Goal: Information Seeking & Learning: Compare options

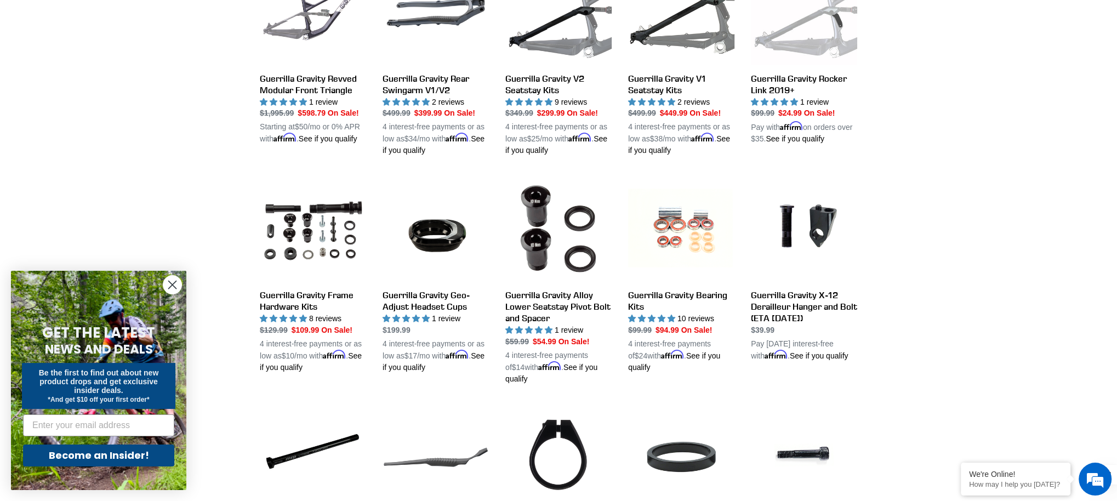
scroll to position [466, 0]
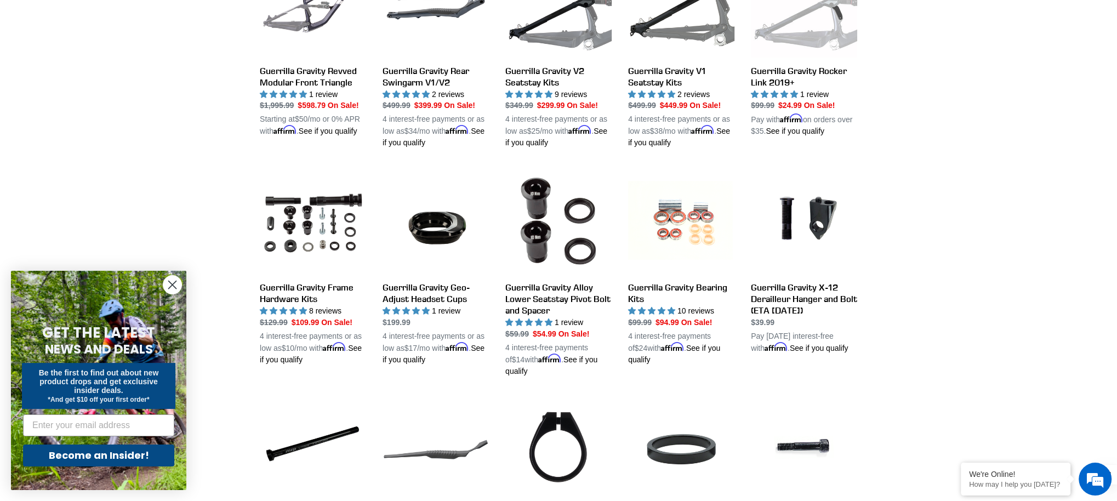
click at [892, 299] on div "Guerrilla Gravity Deals Guerrilla Gravity Revved Modular Front Triangle Guerril…" at bounding box center [558, 461] width 1117 height 1123
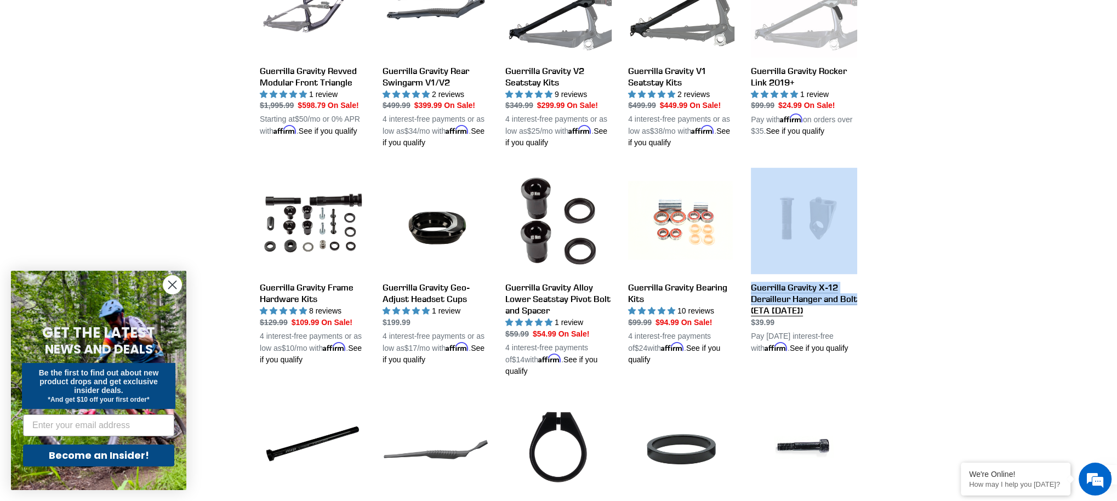
drag, startPoint x: 861, startPoint y: 310, endPoint x: 753, endPoint y: 301, distance: 108.8
click at [753, 301] on div "Guerrilla Gravity Deals Guerrilla Gravity Revved Modular Front Triangle Guerril…" at bounding box center [558, 446] width 657 height 1093
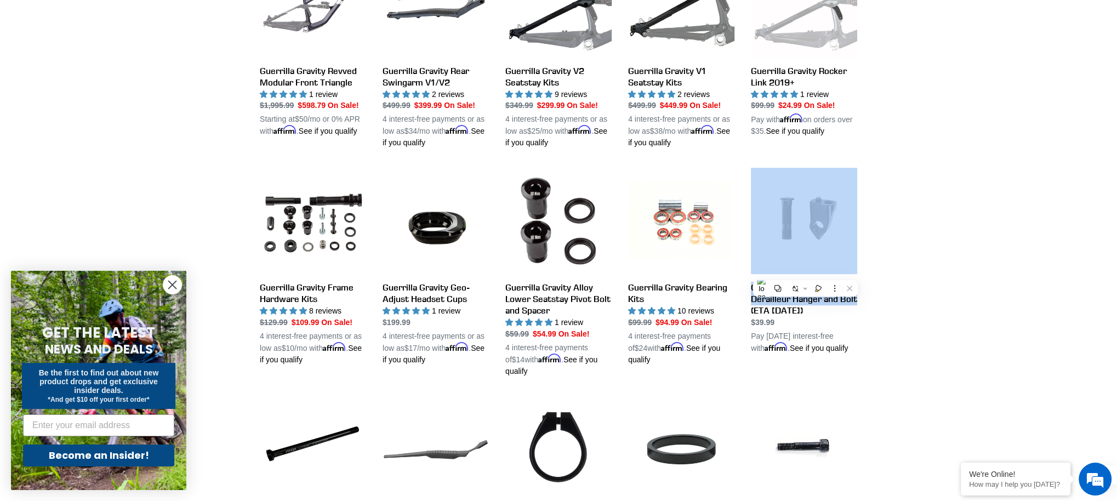
click at [976, 311] on div "Guerrilla Gravity Deals Guerrilla Gravity Revved Modular Front Triangle Guerril…" at bounding box center [558, 461] width 1117 height 1123
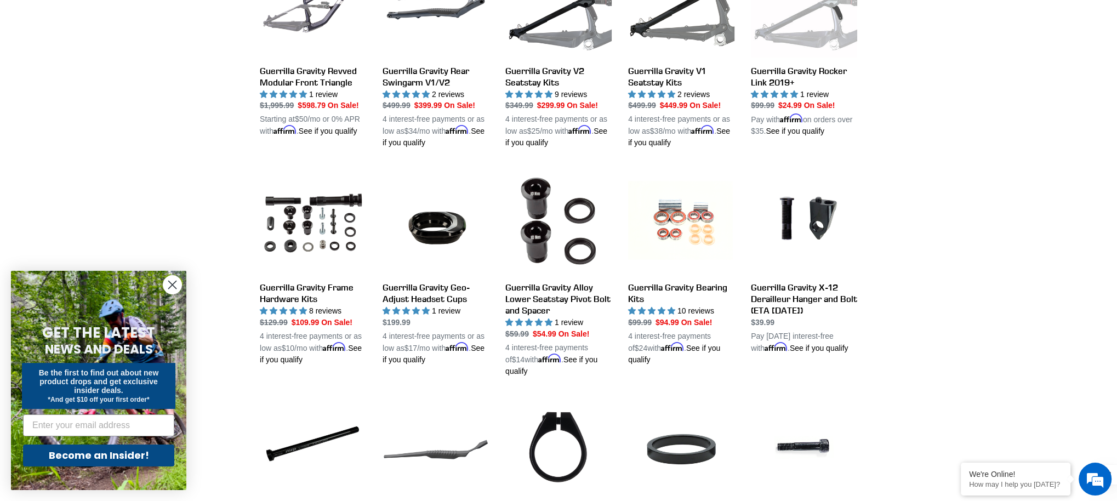
click at [945, 308] on div "Guerrilla Gravity Deals Guerrilla Gravity Revved Modular Front Triangle Guerril…" at bounding box center [558, 461] width 1117 height 1123
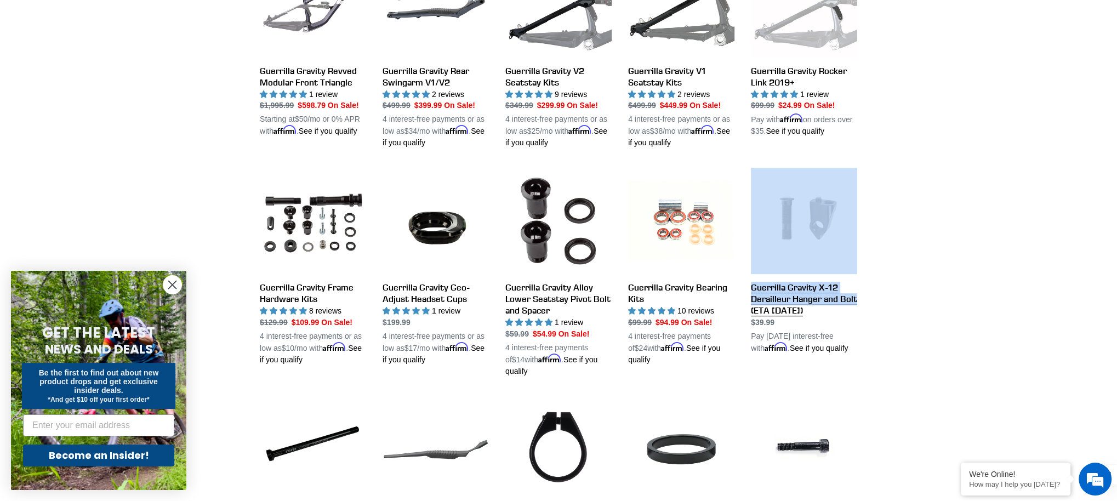
drag, startPoint x: 848, startPoint y: 308, endPoint x: 825, endPoint y: 304, distance: 24.0
click at [825, 304] on div "Guerrilla Gravity Deals Guerrilla Gravity Revved Modular Front Triangle Guerril…" at bounding box center [558, 446] width 657 height 1093
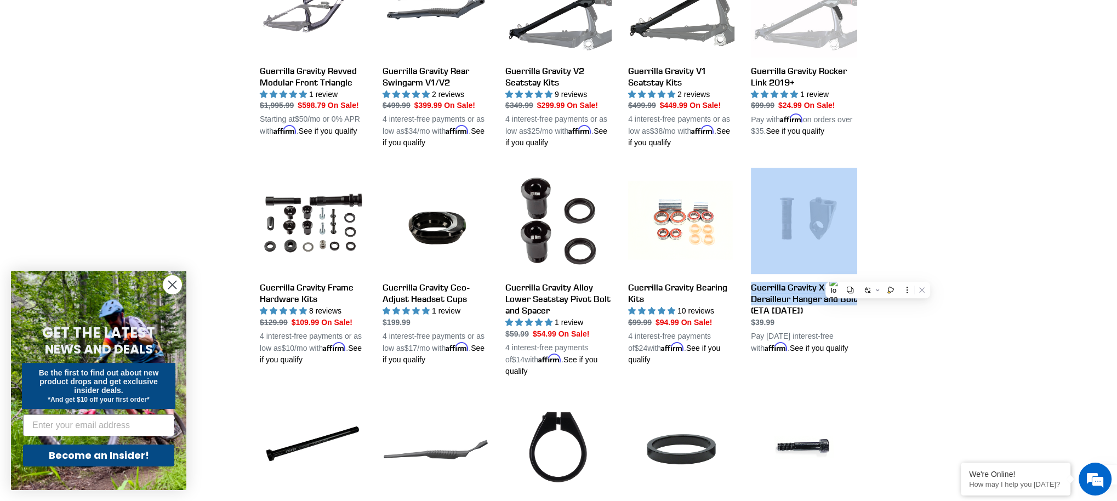
click at [949, 308] on div "Guerrilla Gravity Deals Guerrilla Gravity Revved Modular Front Triangle Guerril…" at bounding box center [558, 461] width 1117 height 1123
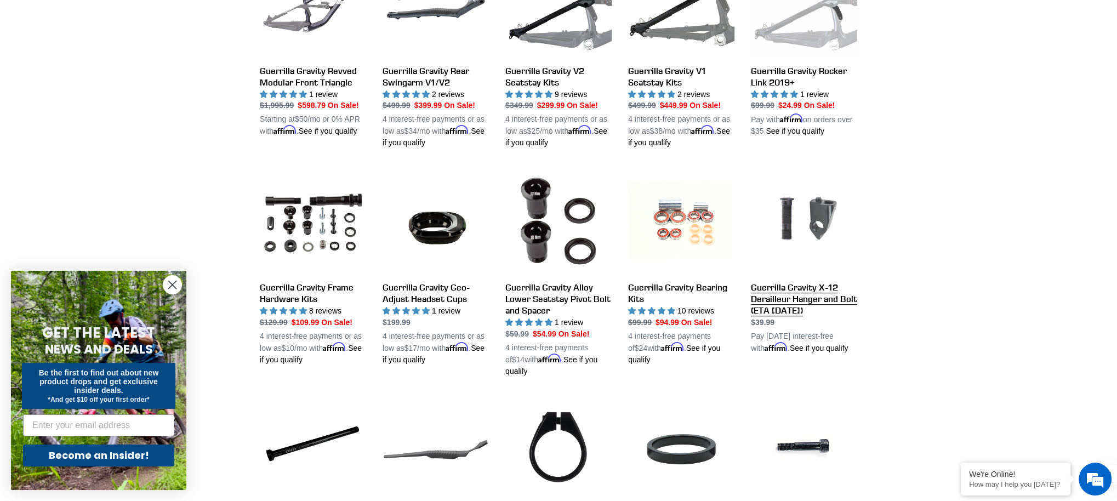
click at [811, 235] on link "Guerrilla Gravity X-12 Derailleur Hanger and Bolt (ETA [DATE])" at bounding box center [804, 261] width 106 height 186
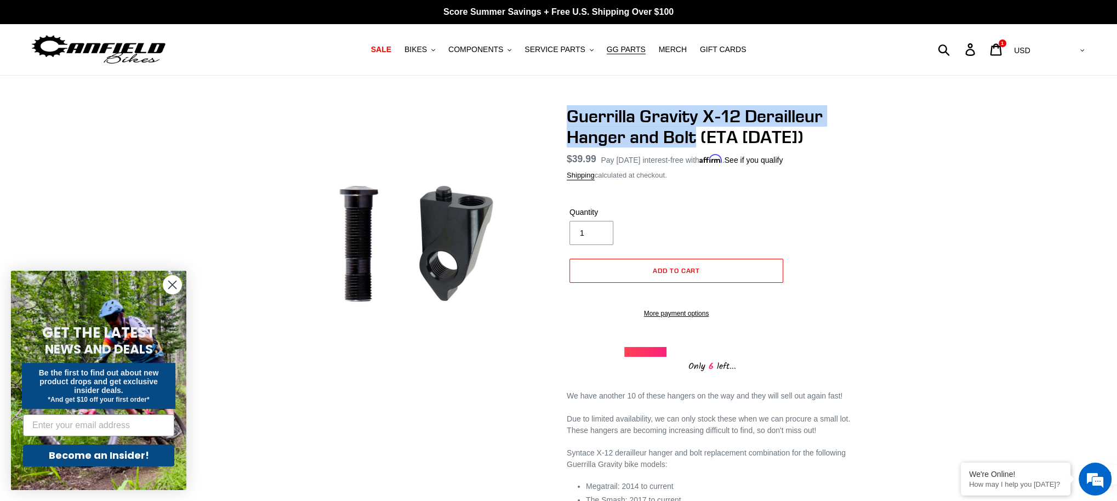
drag, startPoint x: 696, startPoint y: 140, endPoint x: 560, endPoint y: 114, distance: 138.2
click at [560, 114] on div "Guerrilla Gravity X-12 Derailleur Hanger and Bolt (ETA 9/15/25) No reviews Regu…" at bounding box center [703, 331] width 307 height 451
copy h1 "Guerrilla Gravity X-12 Derailleur Hanger and Bolt"
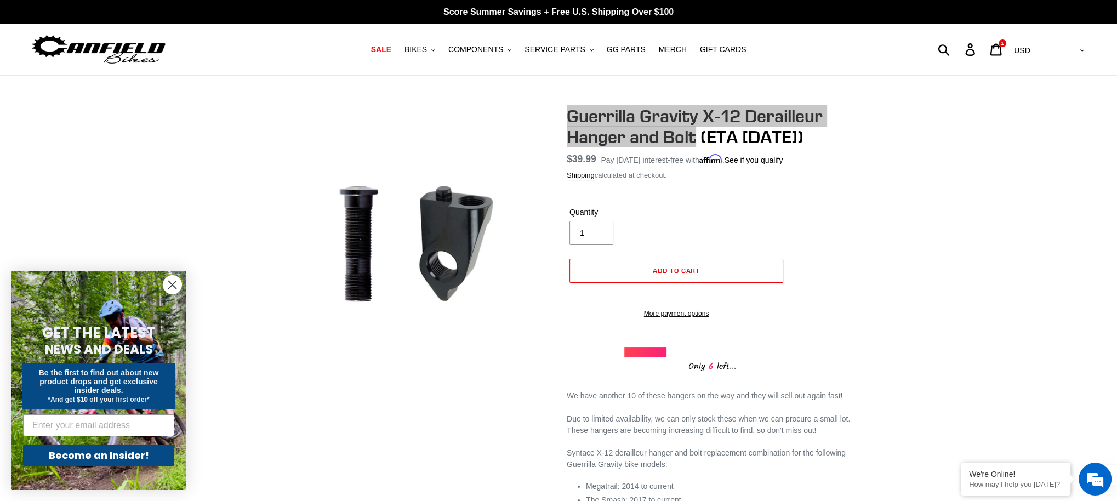
drag, startPoint x: 450, startPoint y: 261, endPoint x: 13, endPoint y: 271, distance: 437.8
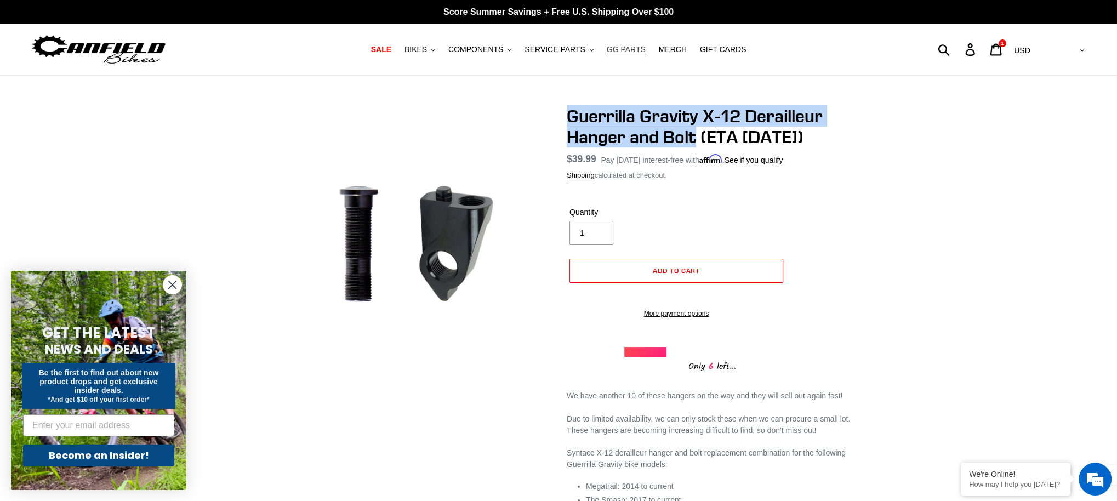
click at [627, 48] on span "GG PARTS" at bounding box center [625, 49] width 39 height 9
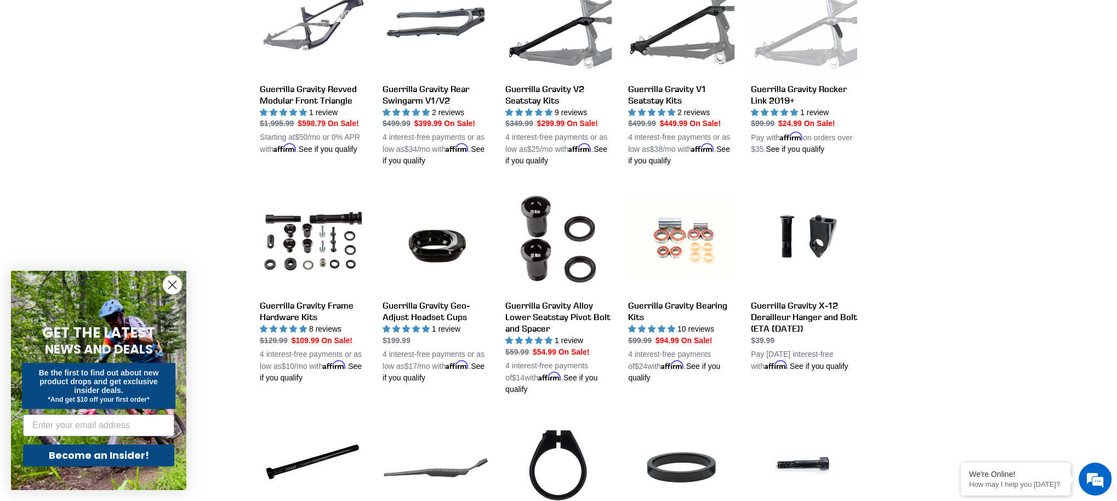
scroll to position [451, 0]
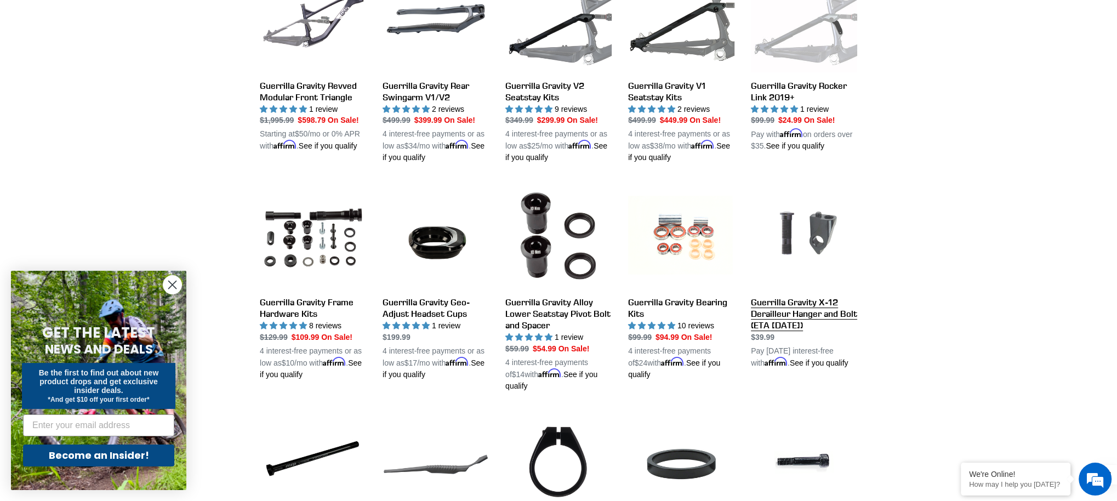
click at [798, 311] on link "Guerrilla Gravity X-12 Derailleur Hanger and Bolt (ETA [DATE])" at bounding box center [804, 275] width 106 height 186
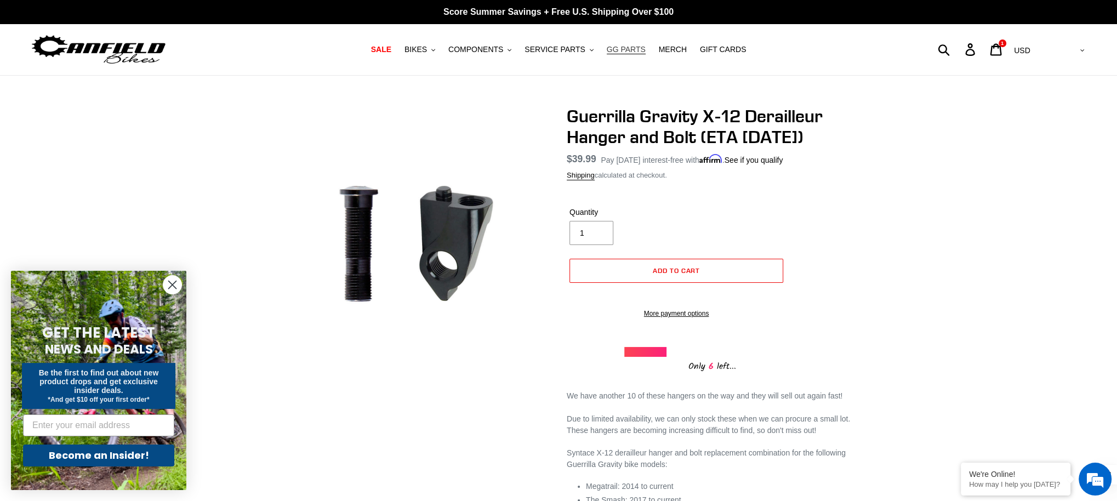
click at [631, 49] on span "GG PARTS" at bounding box center [625, 49] width 39 height 9
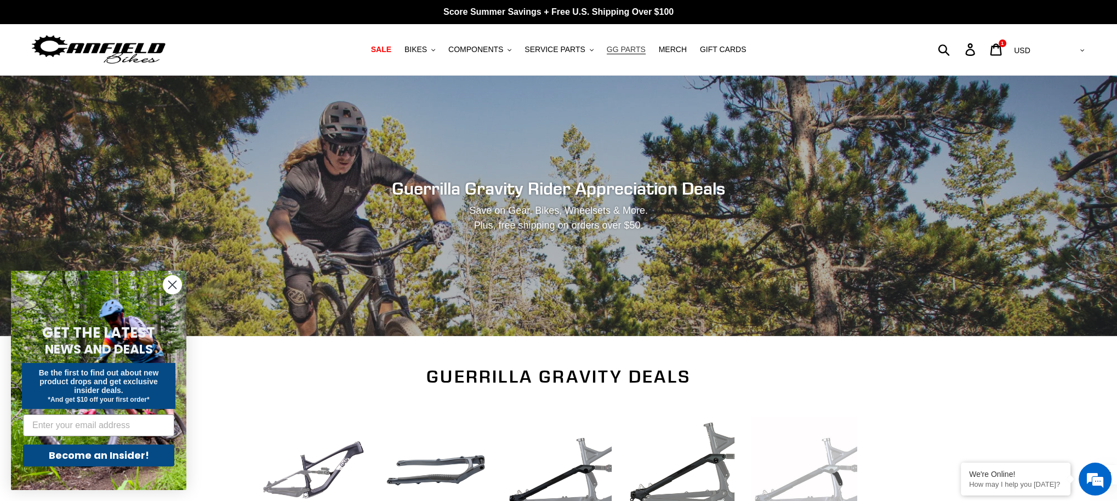
click at [633, 51] on span "GG PARTS" at bounding box center [625, 49] width 39 height 9
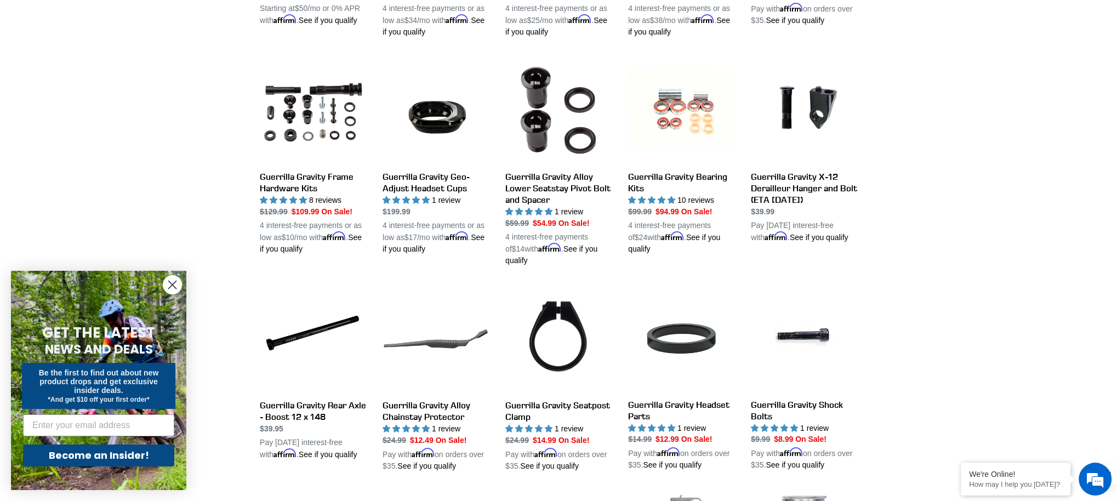
scroll to position [577, 0]
click at [427, 188] on link "Guerrilla Gravity Geo-Adjust Headset Cups" at bounding box center [435, 155] width 106 height 198
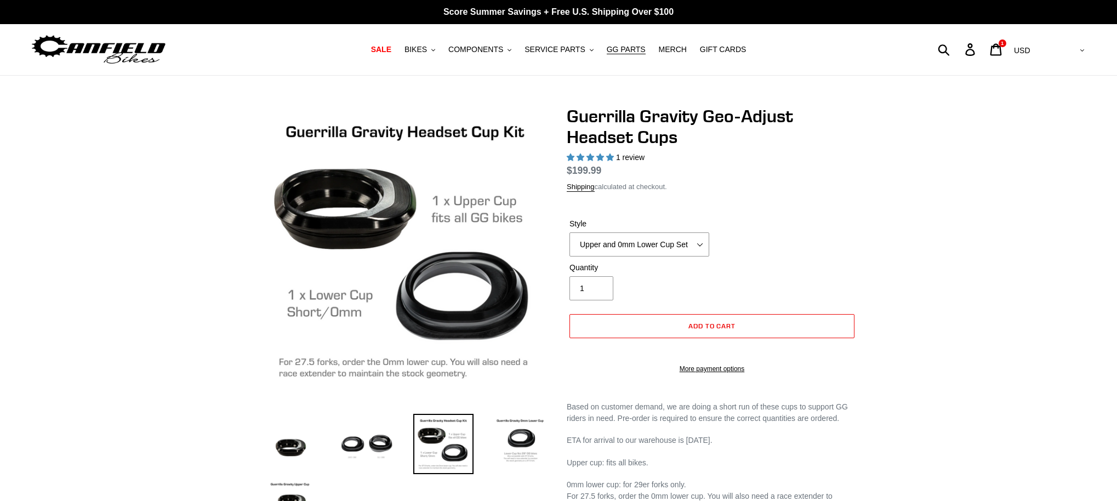
select select "highest-rating"
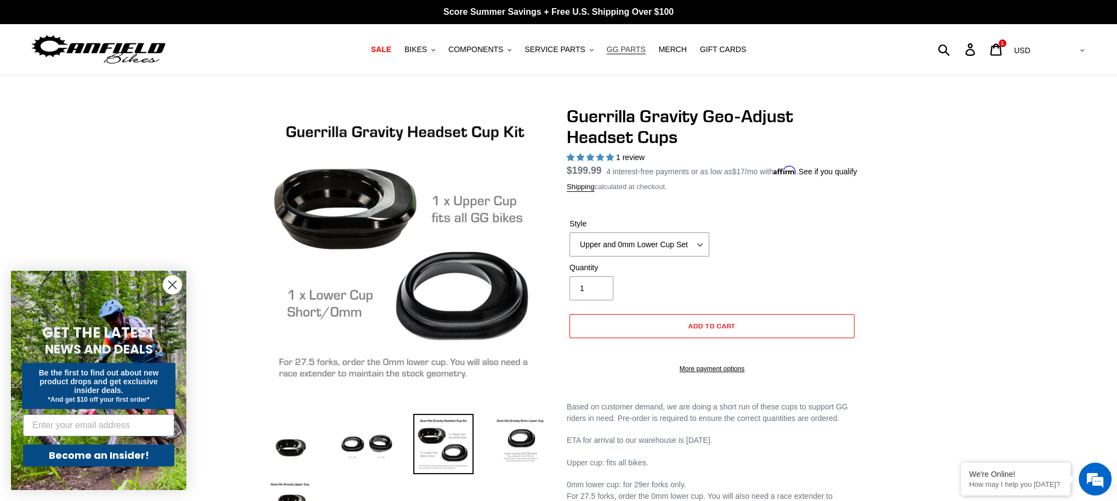
click at [627, 48] on span "GG PARTS" at bounding box center [625, 49] width 39 height 9
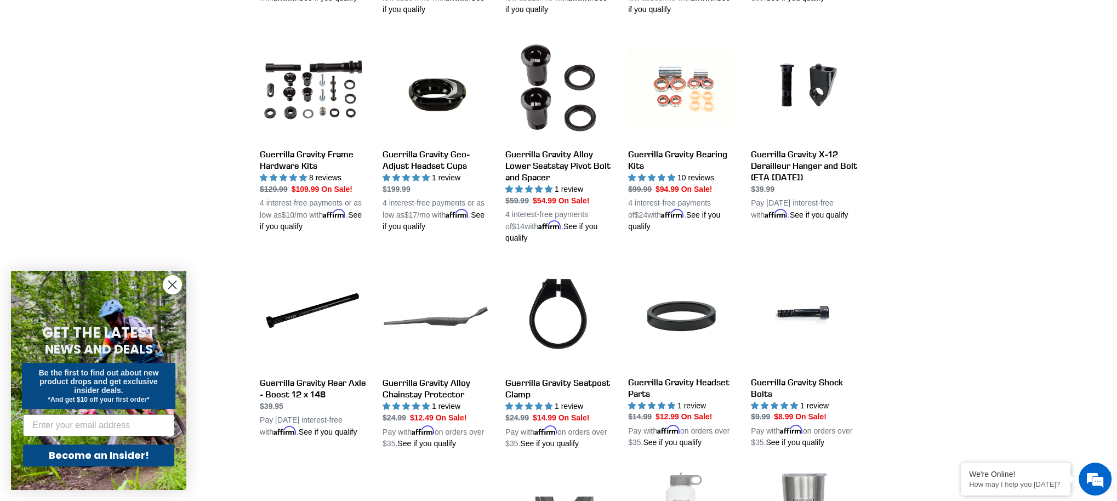
scroll to position [534, 0]
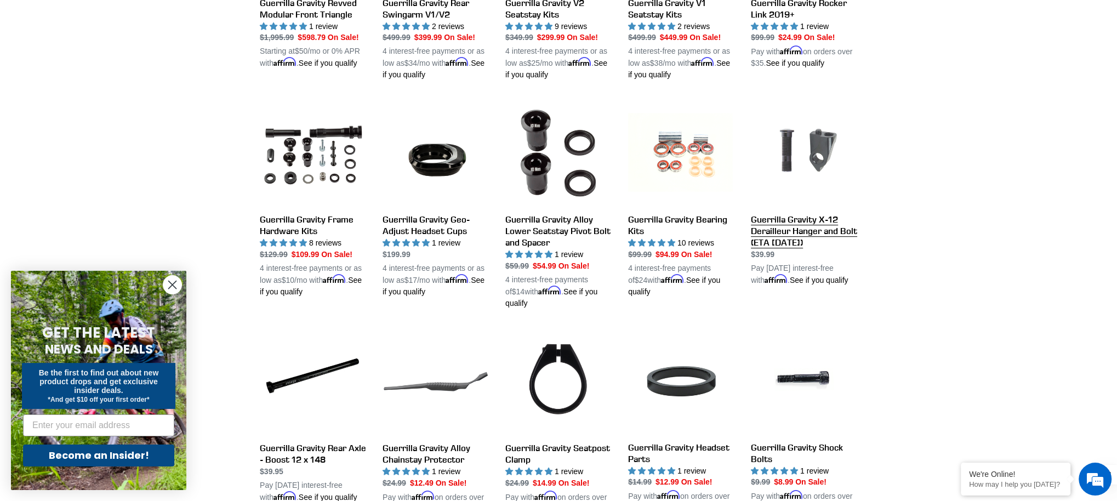
click at [794, 232] on link "Guerrilla Gravity X-12 Derailleur Hanger and Bolt (ETA 9/15/25)" at bounding box center [804, 193] width 106 height 186
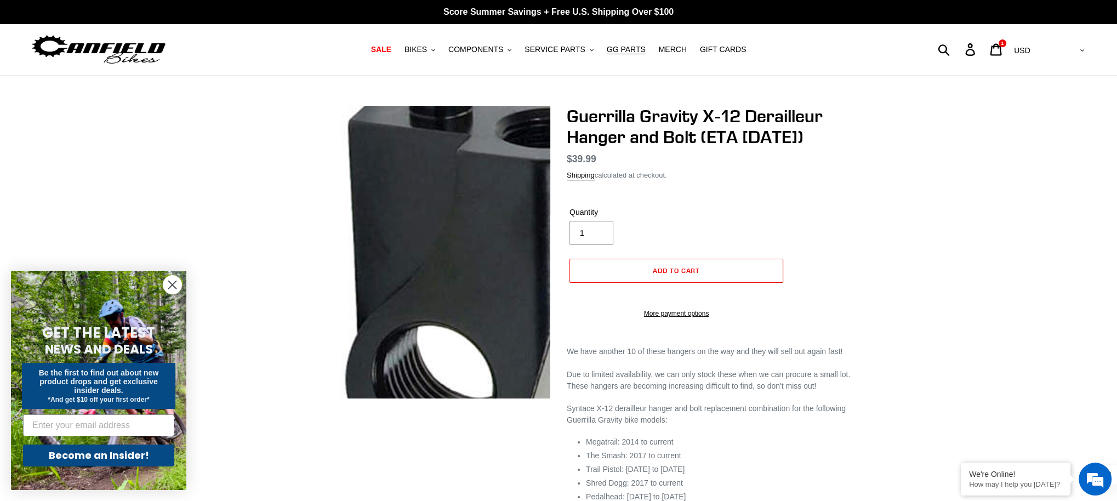
click at [445, 226] on img at bounding box center [289, 325] width 1122 height 1122
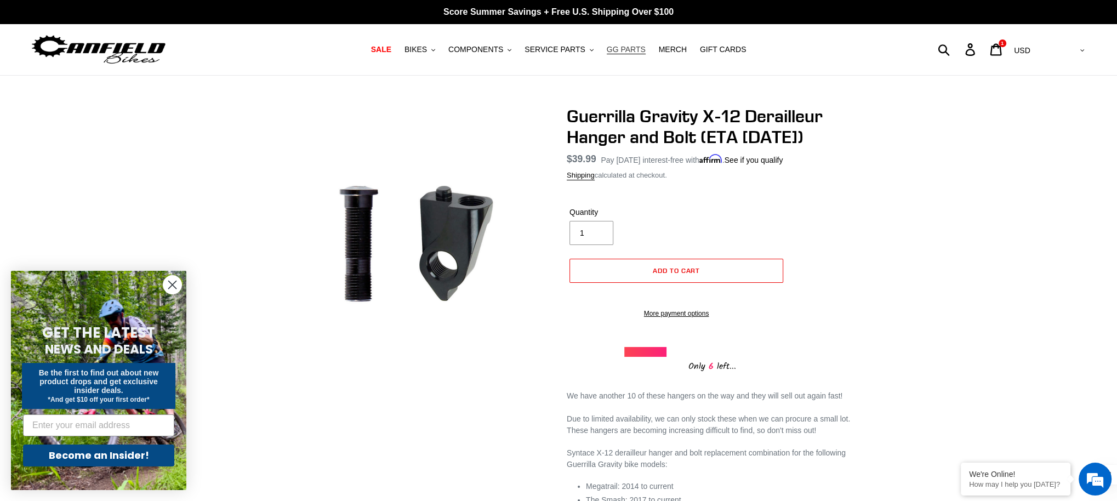
click at [622, 49] on span "GG PARTS" at bounding box center [625, 49] width 39 height 9
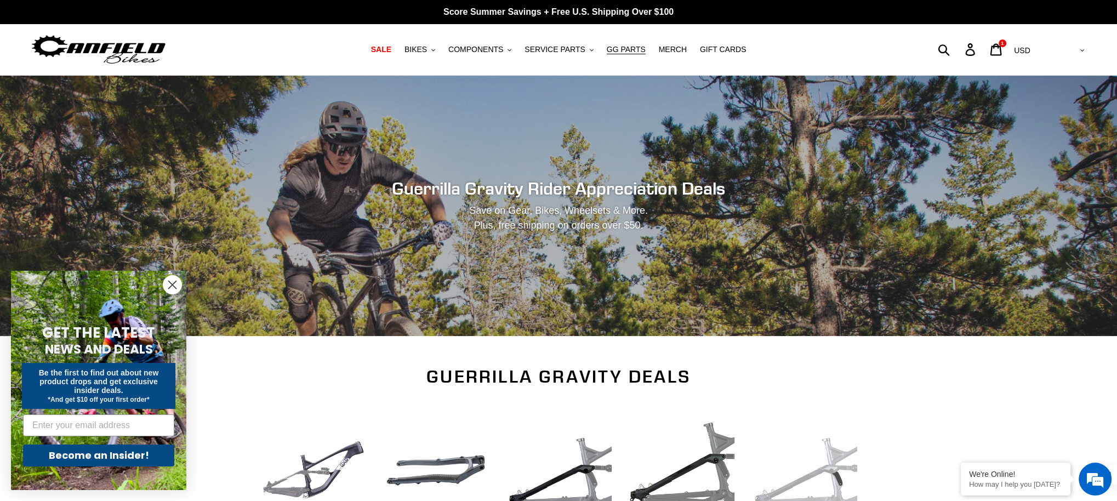
click at [325, 166] on div "Guerrilla Gravity Rider Appreciation Deals Save on Gear, Bikes, Wheelsets & Mor…" at bounding box center [558, 206] width 1117 height 260
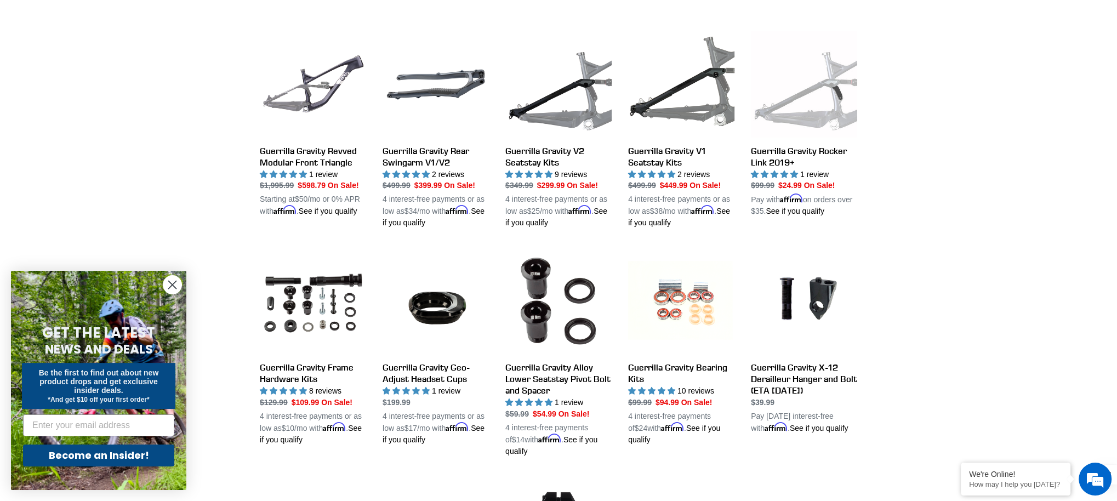
scroll to position [388, 0]
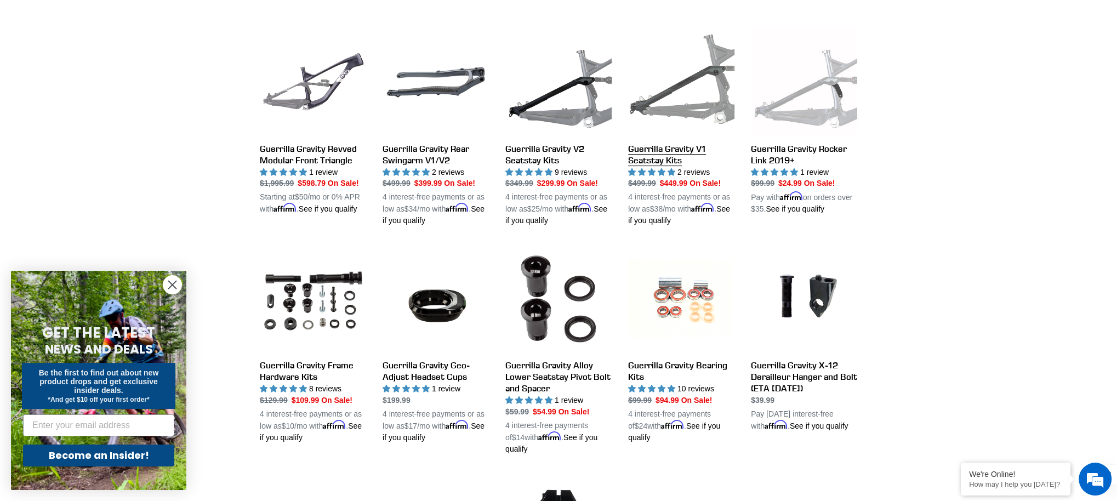
click at [655, 156] on link "Guerrilla Gravity V1 Seatstay Kits" at bounding box center [681, 128] width 106 height 198
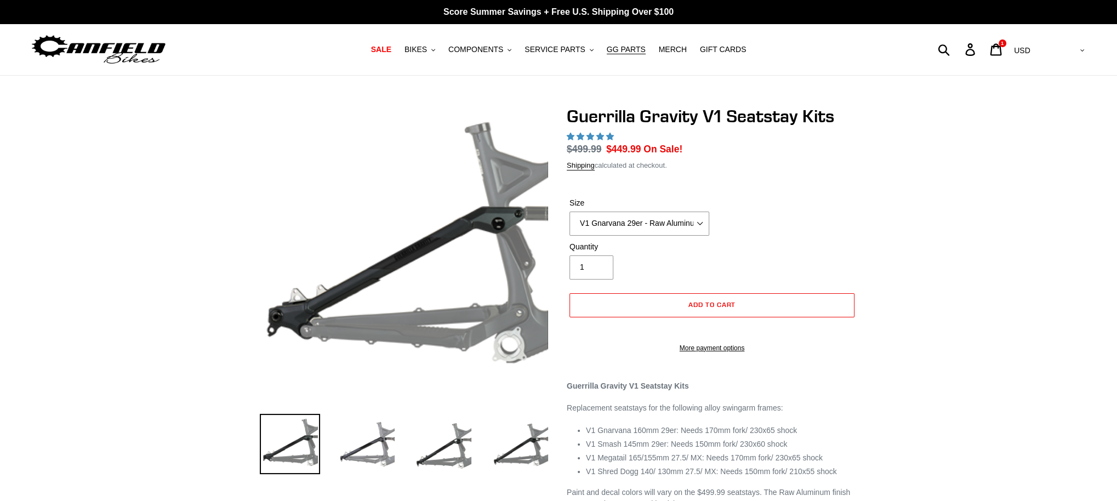
select select "highest-rating"
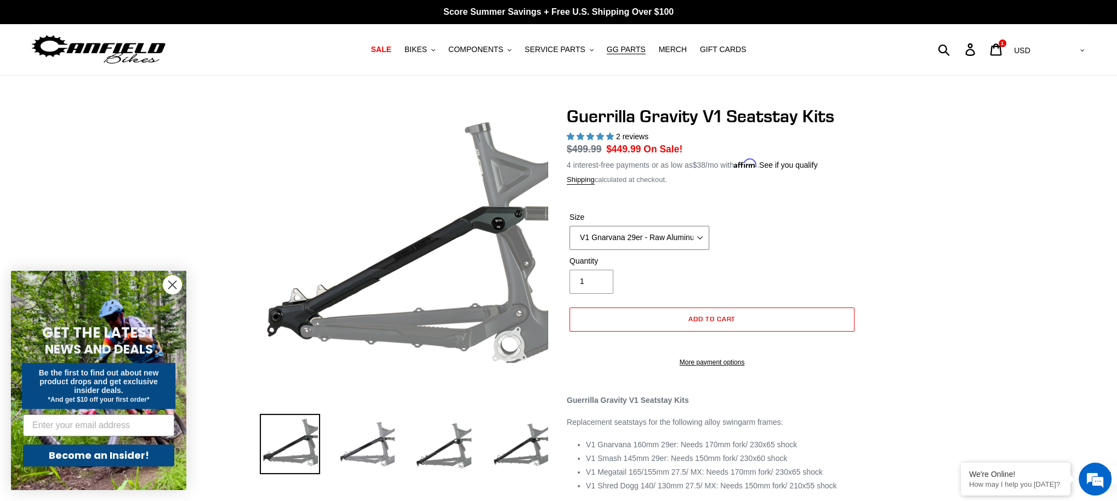
click at [702, 238] on select "V1 Gnarvana 29er V1 Gnarvana 29er - Raw Aluminum V1 Megatail 27.5/ MX - Raw Alu…" at bounding box center [639, 238] width 140 height 24
click at [569, 226] on select "V1 Gnarvana 29er V1 Gnarvana 29er - Raw Aluminum V1 Megatail 27.5/ MX - Raw Alu…" at bounding box center [639, 238] width 140 height 24
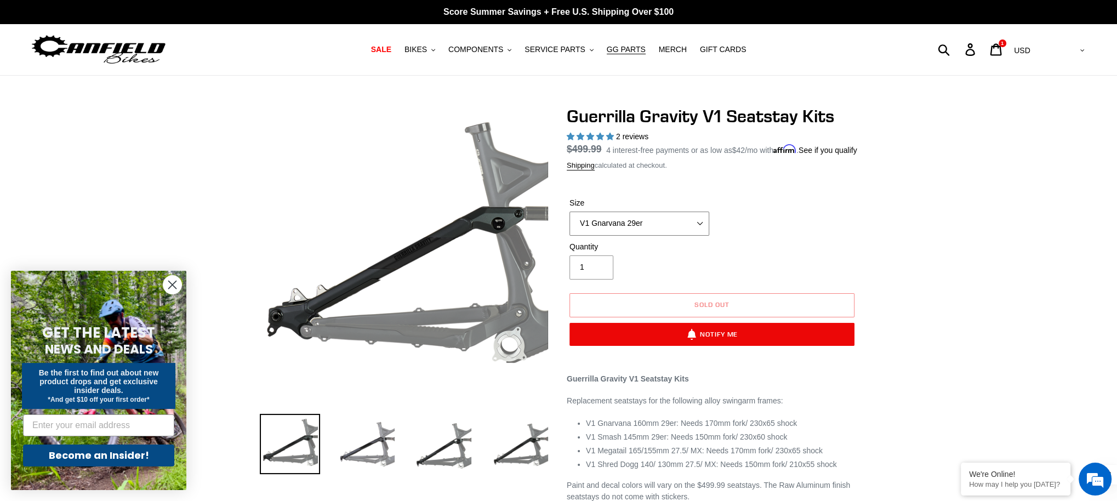
click at [698, 230] on select "V1 Gnarvana 29er V1 Gnarvana 29er - Raw Aluminum V1 Megatail 27.5/ MX - Raw Alu…" at bounding box center [639, 223] width 140 height 24
click at [569, 224] on select "V1 Gnarvana 29er V1 Gnarvana 29er - Raw Aluminum V1 Megatail 27.5/ MX - Raw Alu…" at bounding box center [639, 223] width 140 height 24
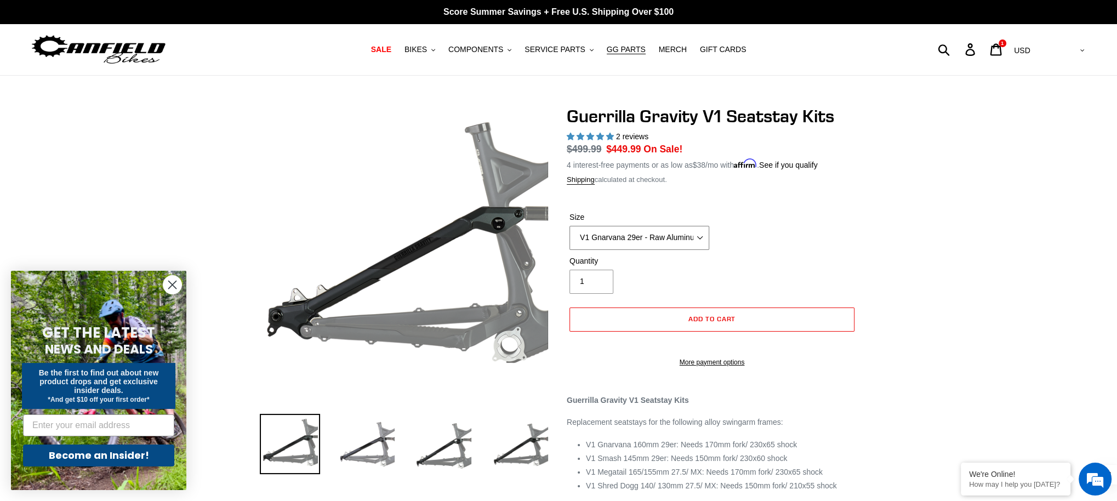
click at [696, 234] on select "V1 Gnarvana 29er V1 Gnarvana 29er - Raw Aluminum V1 Megatail 27.5/ MX - Raw Alu…" at bounding box center [639, 238] width 140 height 24
click at [569, 226] on select "V1 Gnarvana 29er V1 Gnarvana 29er - Raw Aluminum V1 Megatail 27.5/ MX - Raw Alu…" at bounding box center [639, 238] width 140 height 24
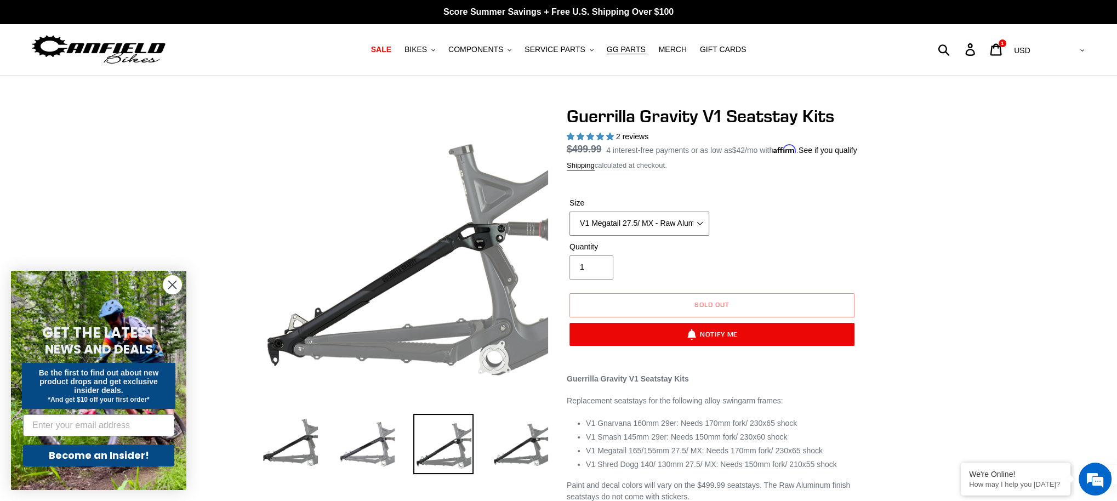
click at [694, 232] on select "V1 Gnarvana 29er V1 Gnarvana 29er - Raw Aluminum V1 Megatail 27.5/ MX - Raw Alu…" at bounding box center [639, 223] width 140 height 24
click at [569, 224] on select "V1 Gnarvana 29er V1 Gnarvana 29er - Raw Aluminum V1 Megatail 27.5/ MX - Raw Alu…" at bounding box center [639, 223] width 140 height 24
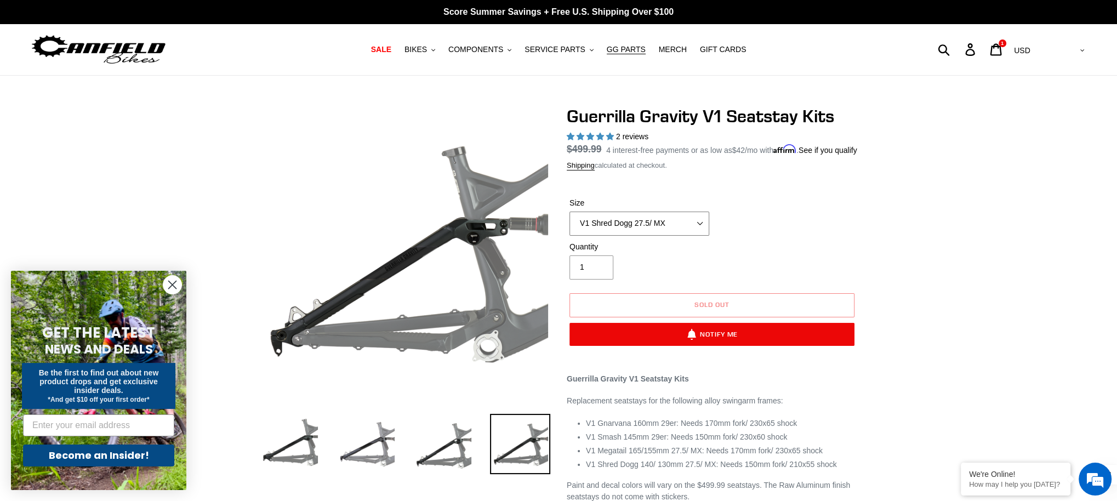
click at [696, 236] on select "V1 Gnarvana 29er V1 Gnarvana 29er - Raw Aluminum V1 Megatail 27.5/ MX - Raw Alu…" at bounding box center [639, 223] width 140 height 24
click at [569, 224] on select "V1 Gnarvana 29er V1 Gnarvana 29er - Raw Aluminum V1 Megatail 27.5/ MX - Raw Alu…" at bounding box center [639, 223] width 140 height 24
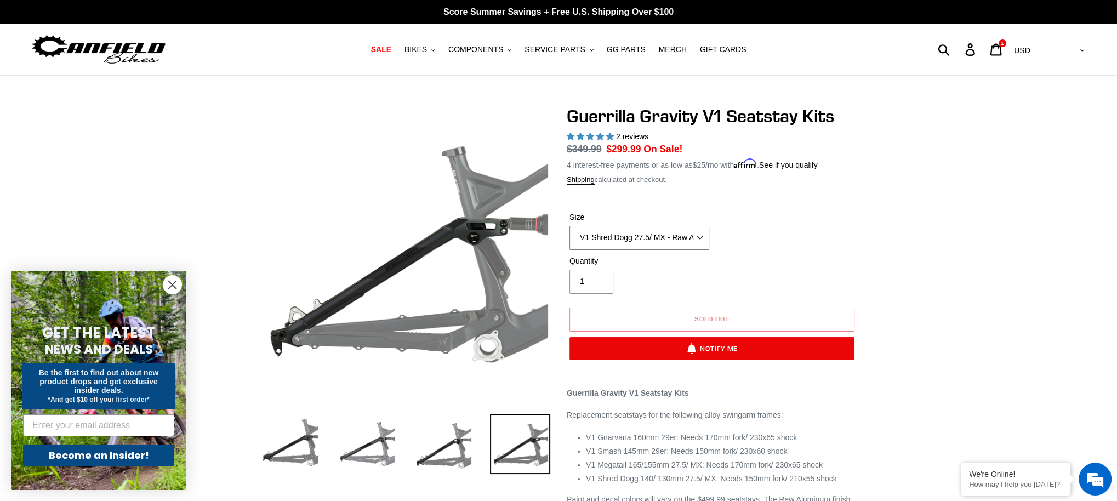
click at [697, 234] on select "V1 Gnarvana 29er V1 Gnarvana 29er - Raw Aluminum V1 Megatail 27.5/ MX - Raw Alu…" at bounding box center [639, 238] width 140 height 24
click at [569, 226] on select "V1 Gnarvana 29er V1 Gnarvana 29er - Raw Aluminum V1 Megatail 27.5/ MX - Raw Alu…" at bounding box center [639, 238] width 140 height 24
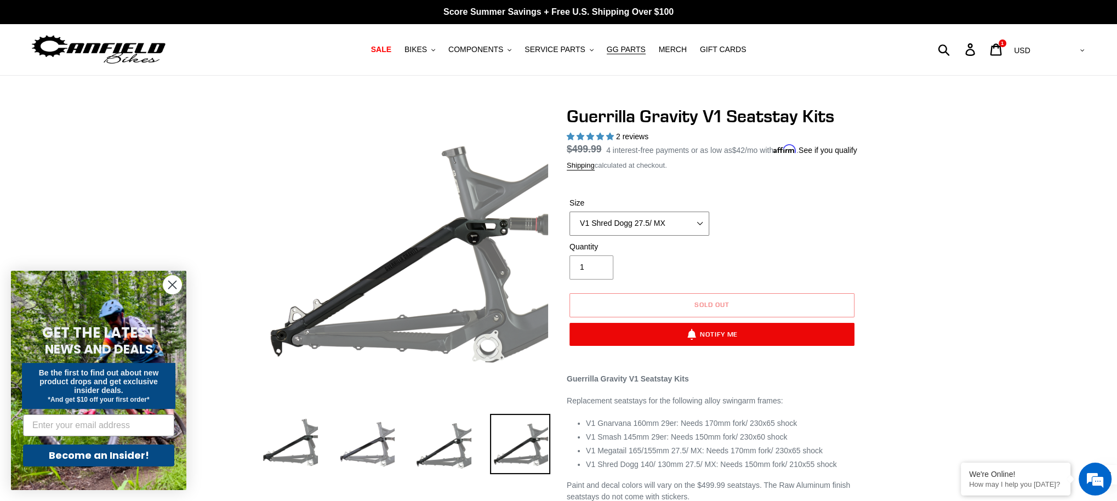
click at [694, 233] on select "V1 Gnarvana 29er V1 Gnarvana 29er - Raw Aluminum V1 Megatail 27.5/ MX - Raw Alu…" at bounding box center [639, 223] width 140 height 24
select select "V1 Gnarvana 29er - Raw Aluminum"
click at [569, 224] on select "V1 Gnarvana 29er V1 Gnarvana 29er - Raw Aluminum V1 Megatail 27.5/ MX - Raw Alu…" at bounding box center [639, 223] width 140 height 24
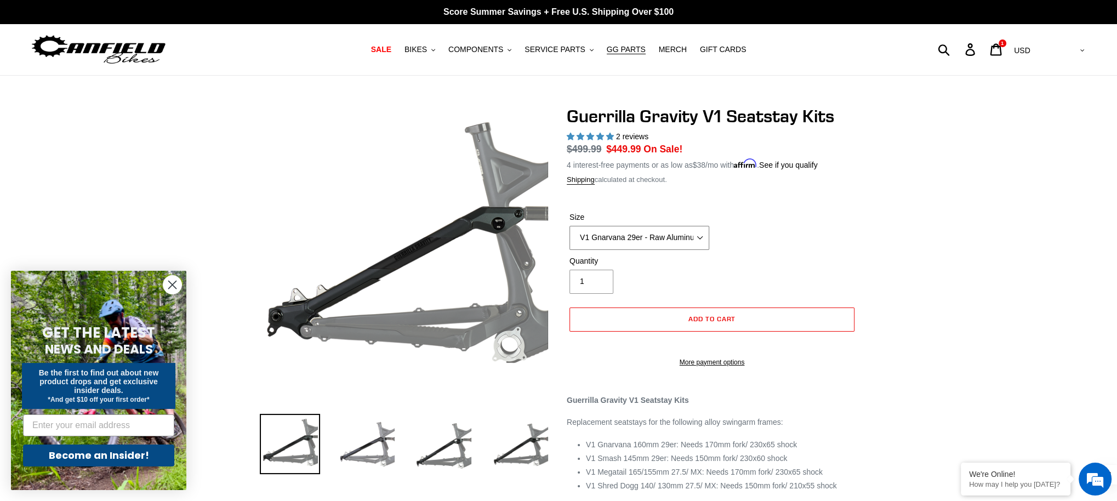
click at [697, 234] on select "V1 Gnarvana 29er V1 Gnarvana 29er - Raw Aluminum V1 Megatail 27.5/ MX - Raw Alu…" at bounding box center [639, 238] width 140 height 24
click at [627, 49] on span "GG PARTS" at bounding box center [625, 49] width 39 height 9
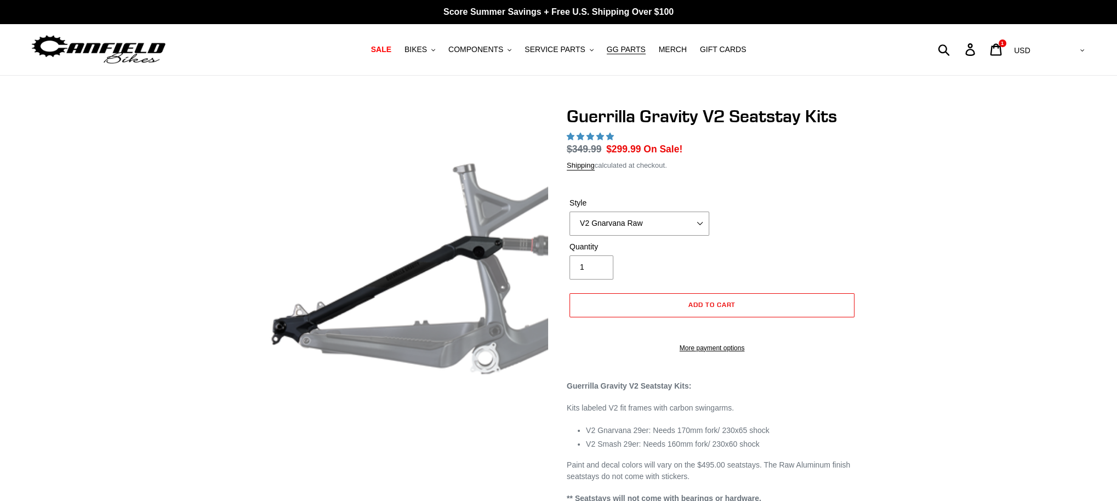
select select "highest-rating"
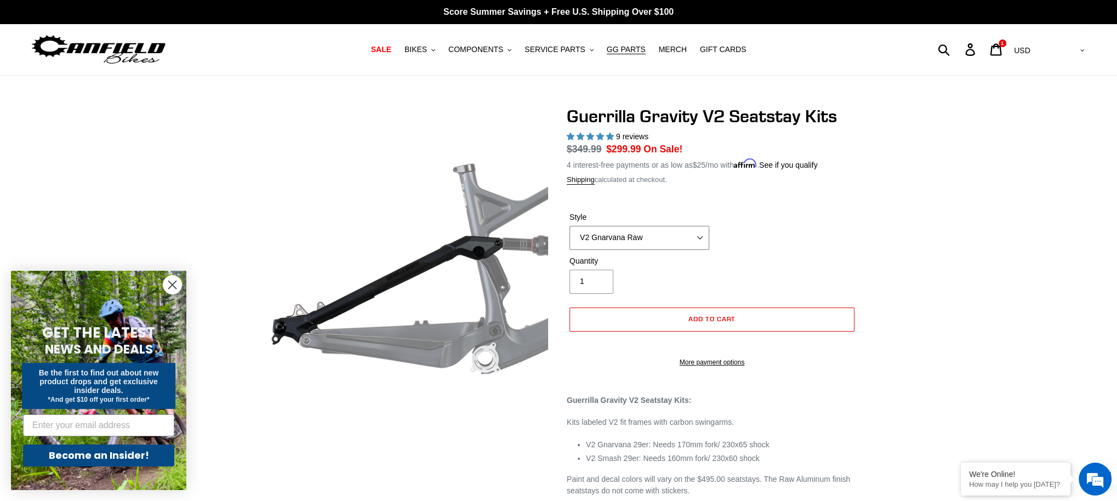
click at [693, 231] on select "V2 Gnarvana V2 Gnarvana Raw V2 Smash V2 Smash Raw" at bounding box center [639, 238] width 140 height 24
click at [569, 226] on select "V2 Gnarvana V2 Gnarvana Raw V2 Smash V2 Smash Raw" at bounding box center [639, 238] width 140 height 24
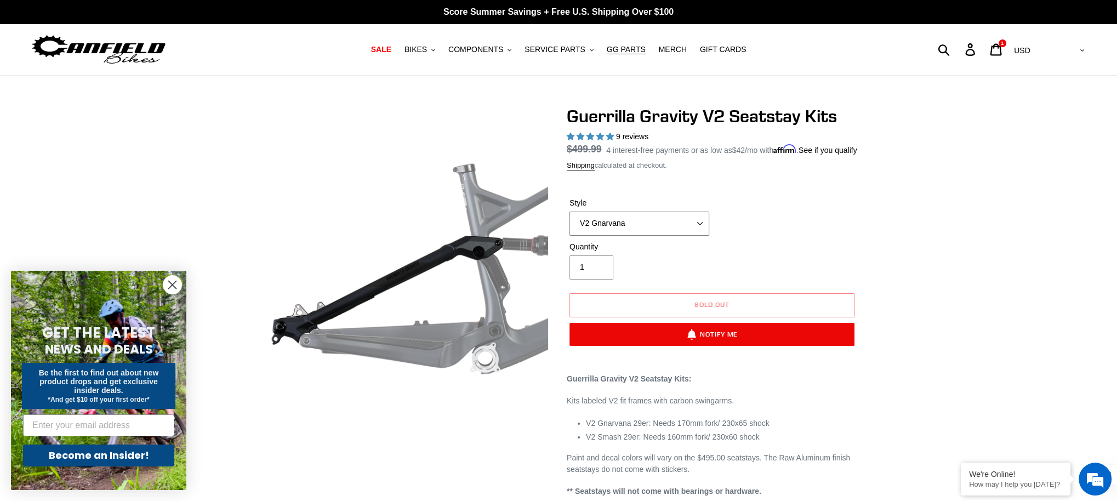
click at [675, 232] on select "V2 Gnarvana V2 Gnarvana Raw V2 Smash V2 Smash Raw" at bounding box center [639, 223] width 140 height 24
click at [569, 224] on select "V2 Gnarvana V2 Gnarvana Raw V2 Smash V2 Smash Raw" at bounding box center [639, 223] width 140 height 24
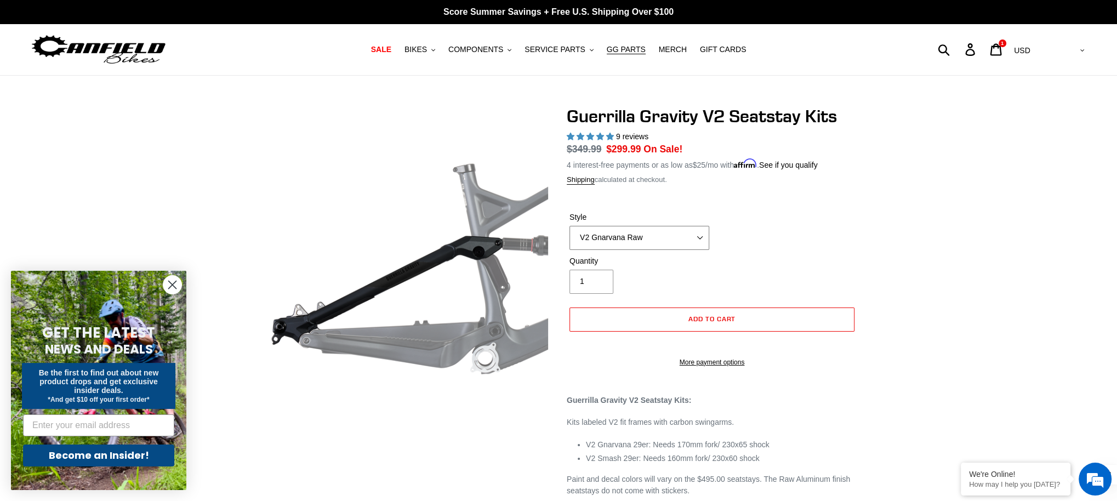
click at [684, 237] on select "V2 Gnarvana V2 Gnarvana Raw V2 Smash V2 Smash Raw" at bounding box center [639, 238] width 140 height 24
click at [569, 226] on select "V2 Gnarvana V2 Gnarvana Raw V2 Smash V2 Smash Raw" at bounding box center [639, 238] width 140 height 24
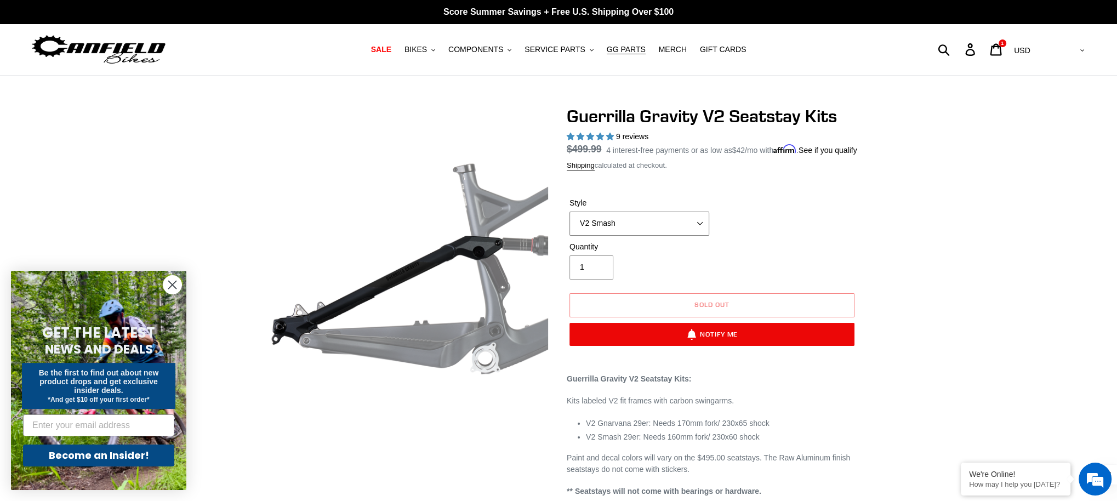
click at [688, 236] on select "V2 Gnarvana V2 Gnarvana Raw V2 Smash V2 Smash Raw" at bounding box center [639, 223] width 140 height 24
click at [569, 224] on select "V2 Gnarvana V2 Gnarvana Raw V2 Smash V2 Smash Raw" at bounding box center [639, 223] width 140 height 24
click at [683, 236] on select "V2 Gnarvana V2 Gnarvana Raw V2 Smash V2 Smash Raw" at bounding box center [639, 223] width 140 height 24
select select "V2 Gnarvana Raw"
click at [569, 224] on select "V2 Gnarvana V2 Gnarvana Raw V2 Smash V2 Smash Raw" at bounding box center [639, 223] width 140 height 24
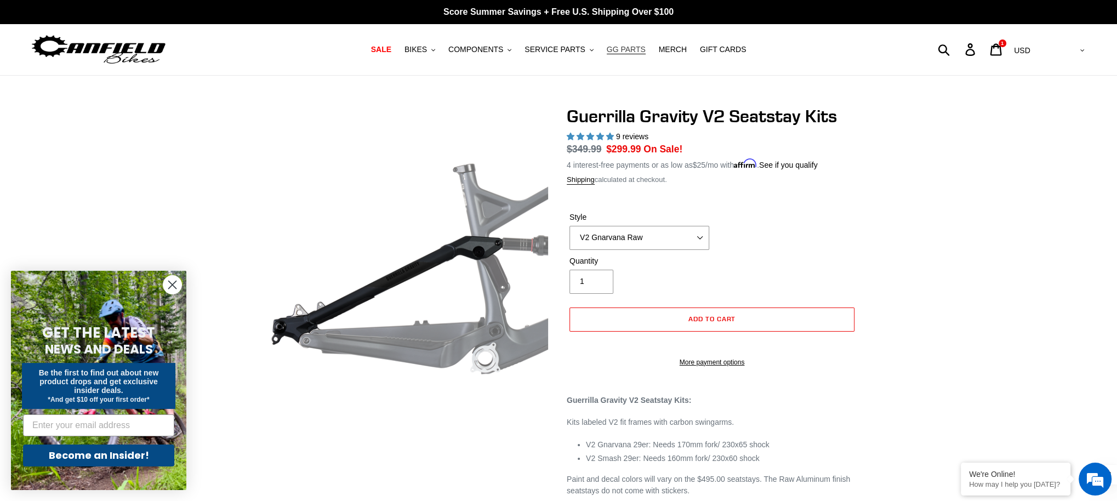
click at [636, 50] on span "GG PARTS" at bounding box center [625, 49] width 39 height 9
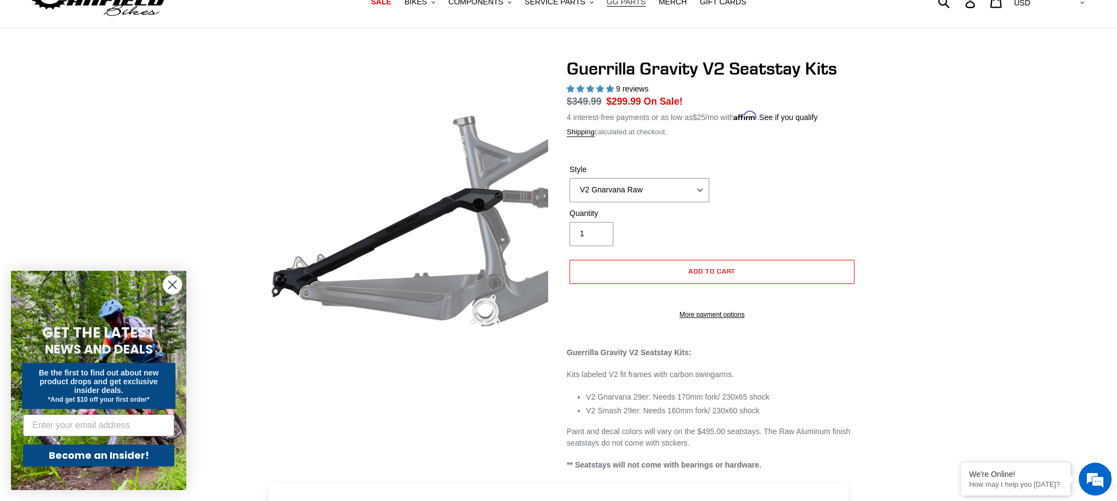
scroll to position [46, 0]
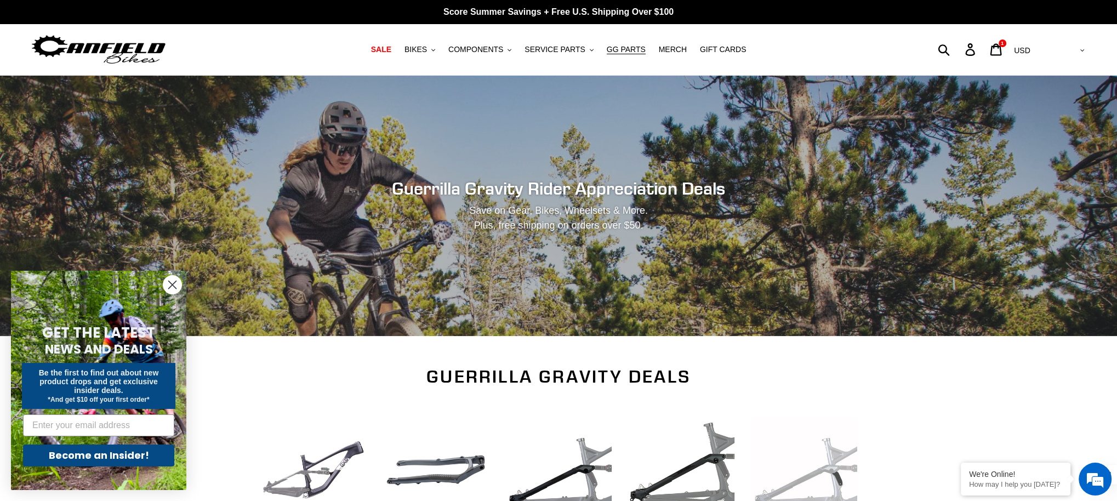
scroll to position [207, 0]
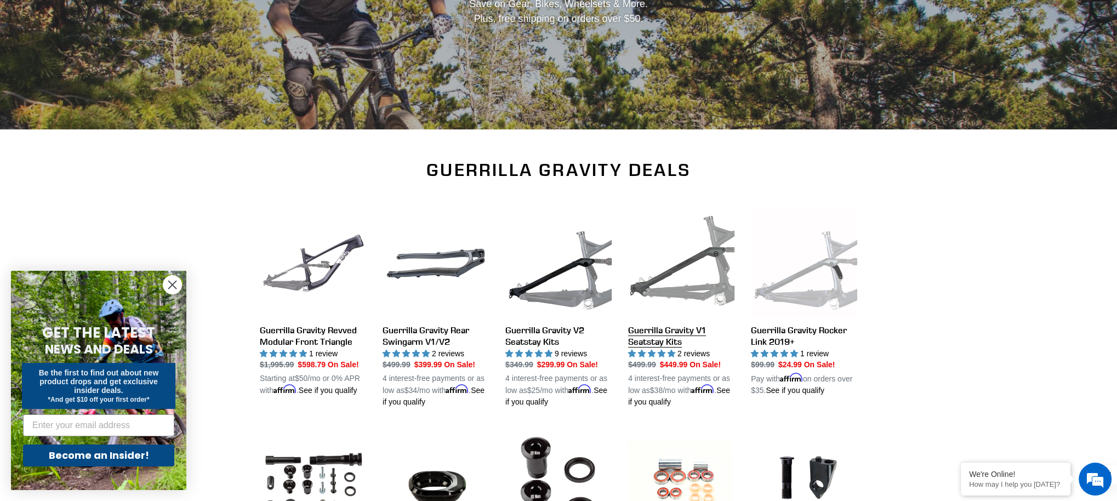
click at [660, 329] on link "Guerrilla Gravity V1 Seatstay Kits" at bounding box center [681, 309] width 106 height 198
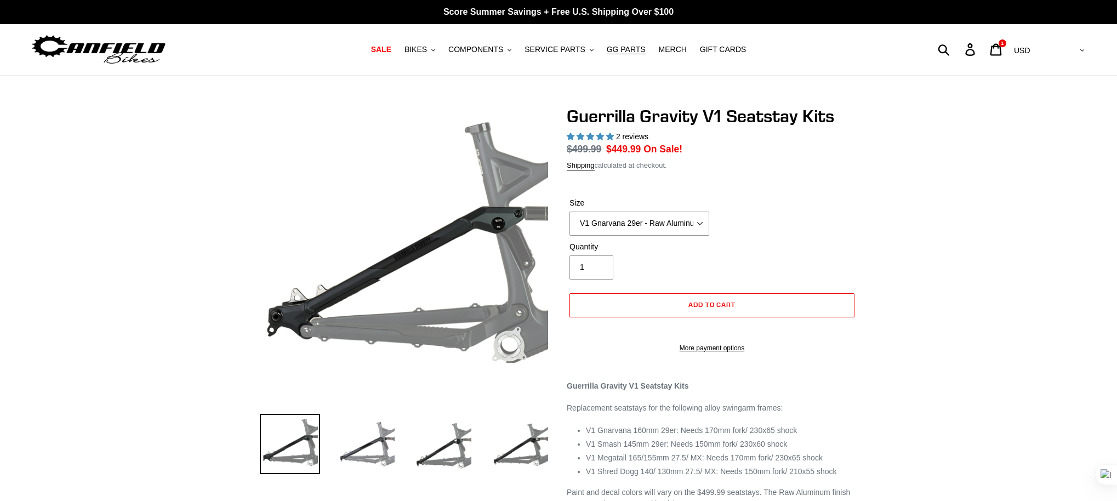
select select "highest-rating"
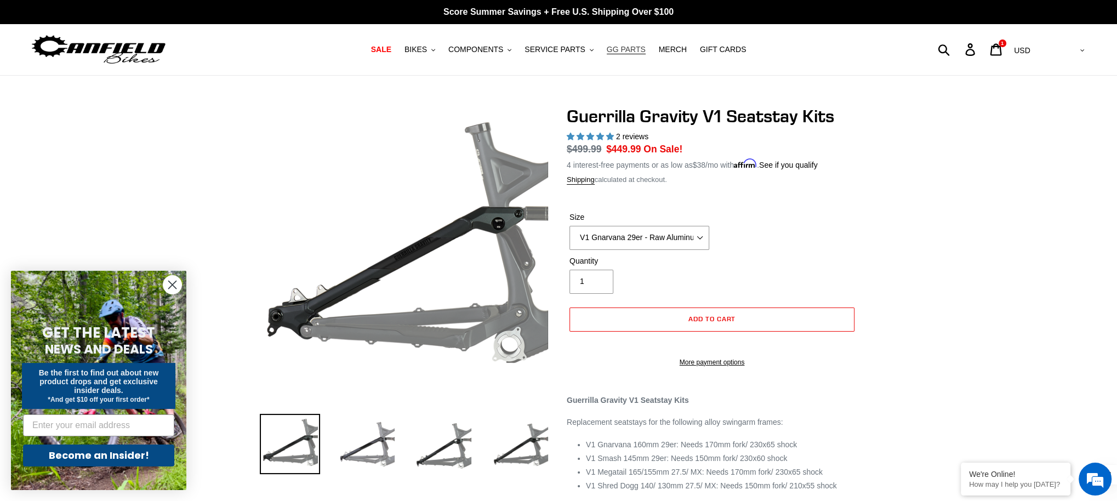
click at [637, 47] on span "GG PARTS" at bounding box center [625, 49] width 39 height 9
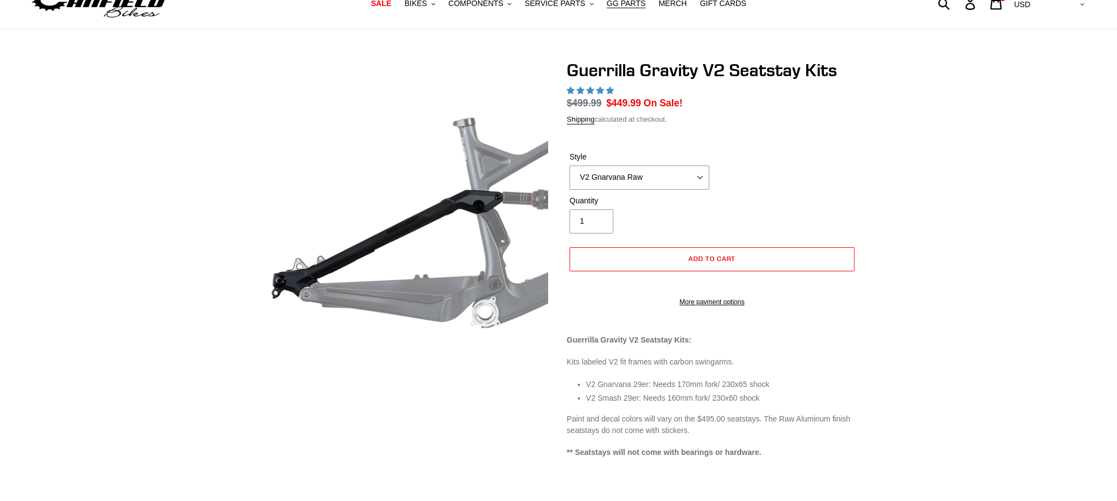
scroll to position [46, 0]
select select "highest-rating"
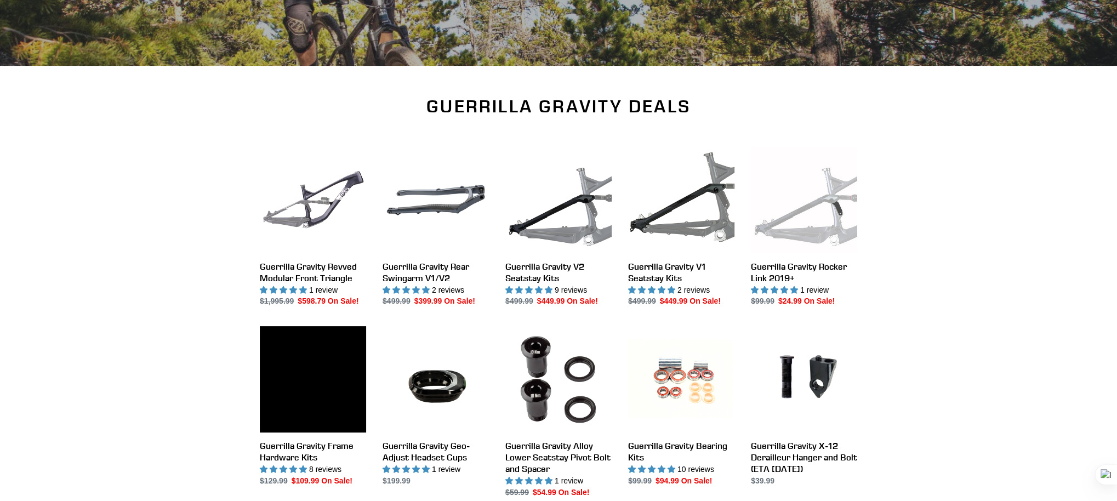
scroll to position [278, 0]
